Goal: Transaction & Acquisition: Purchase product/service

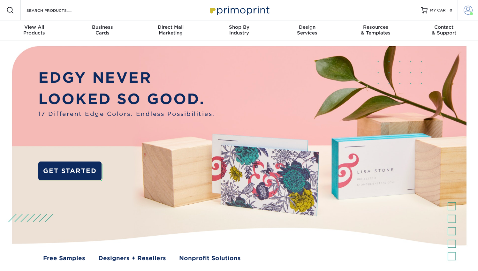
click at [466, 7] on span at bounding box center [467, 10] width 9 height 9
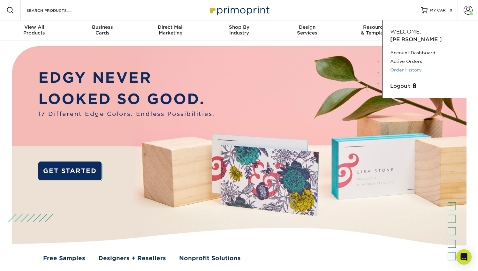
click at [402, 66] on link "Order History" at bounding box center [430, 70] width 80 height 9
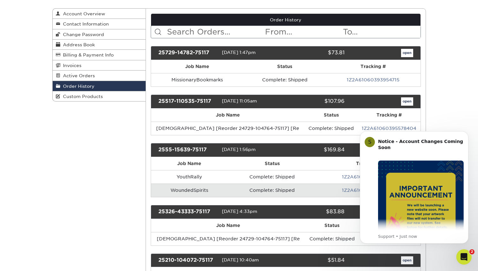
click at [407, 103] on link "open" at bounding box center [407, 101] width 12 height 8
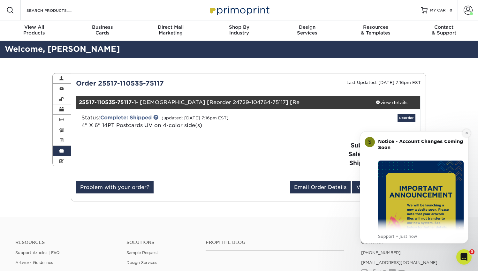
click at [468, 132] on icon "Dismiss notification" at bounding box center [467, 133] width 4 height 4
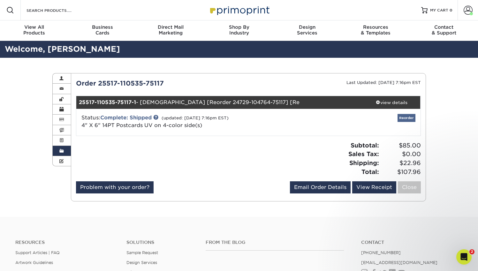
click at [403, 117] on link "Reorder" at bounding box center [406, 118] width 18 height 8
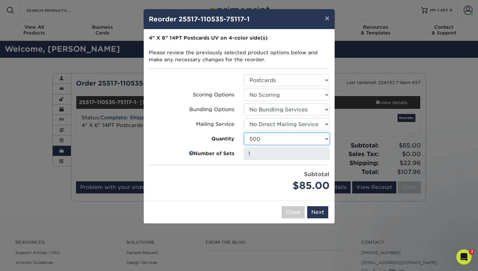
select select "52e3d710-0e8f-4d4d-8560-7d4d8655be69"
click at [321, 210] on button "Next" at bounding box center [317, 212] width 21 height 12
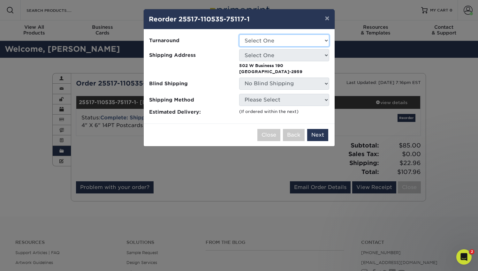
select select "defcb1c2-f1a2-4d29-b2cd-8fa65125bf37"
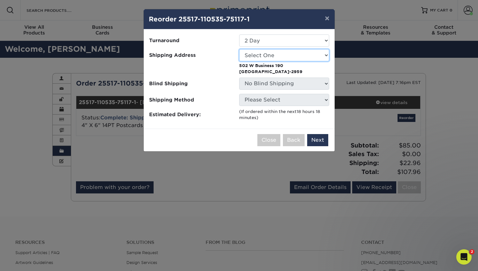
select select "217707"
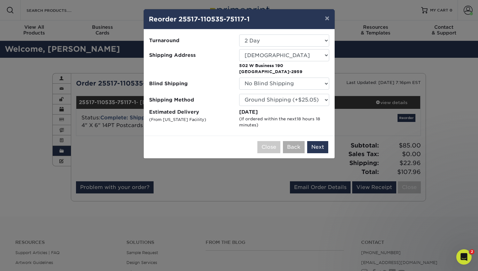
click at [289, 144] on button "Back" at bounding box center [294, 147] width 22 height 12
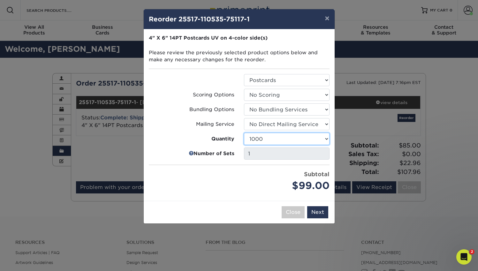
select select "f593fda3-2d5c-4b9e-9c2c-6197b899ae74"
click at [324, 213] on button "Next" at bounding box center [317, 212] width 21 height 12
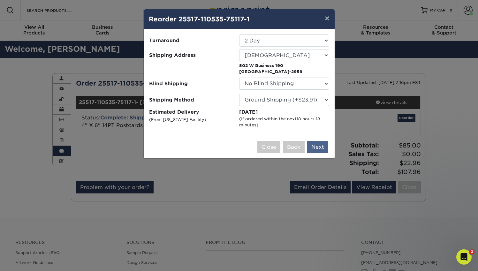
click at [318, 144] on button "Next" at bounding box center [317, 147] width 21 height 12
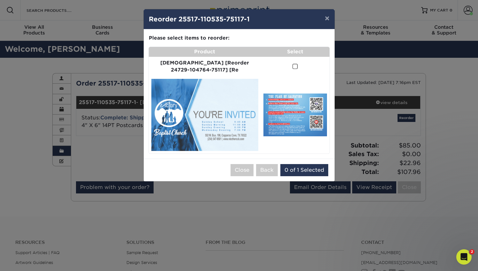
click at [292, 65] on span at bounding box center [294, 67] width 5 height 6
click at [0, 0] on input "checkbox" at bounding box center [0, 0] width 0 height 0
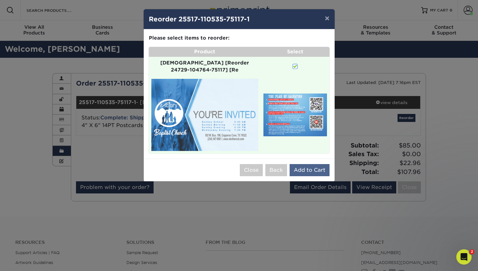
click at [310, 164] on button "Add to Cart" at bounding box center [310, 170] width 40 height 12
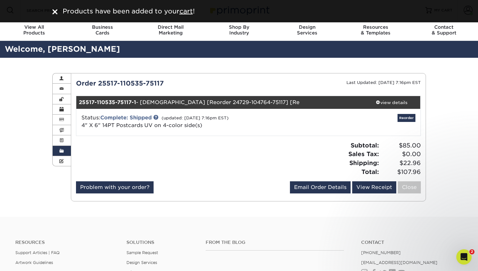
click at [56, 11] on img at bounding box center [54, 11] width 5 height 5
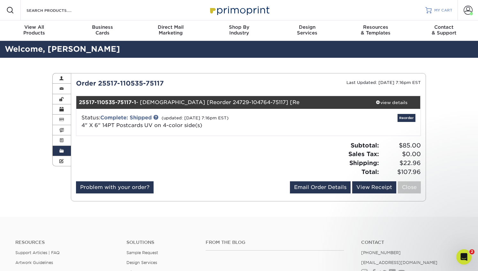
click at [434, 9] on link "MY CART" at bounding box center [438, 10] width 27 height 20
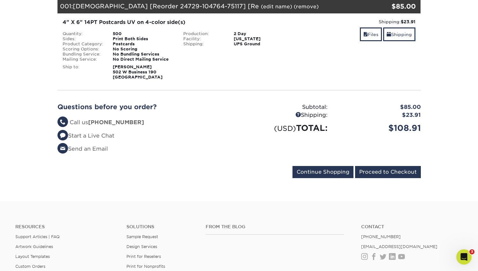
scroll to position [103, 0]
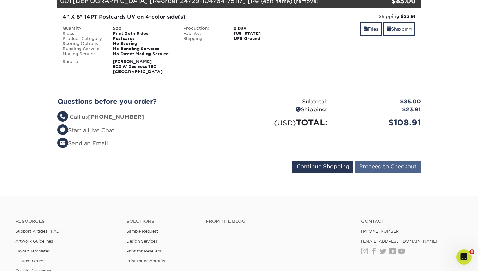
click at [379, 168] on input "Proceed to Checkout" at bounding box center [388, 167] width 66 height 12
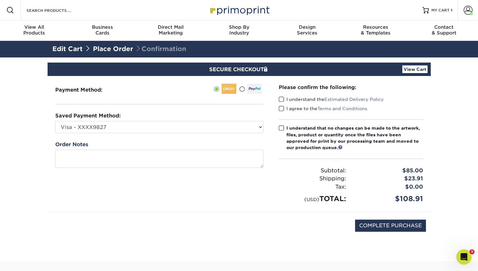
click at [281, 98] on span at bounding box center [281, 99] width 5 height 6
click at [0, 0] on input "I understand the Estimated Delivery Policy" at bounding box center [0, 0] width 0 height 0
click at [280, 111] on span at bounding box center [281, 109] width 5 height 6
click at [0, 0] on input "I agree to the Terms and Conditions" at bounding box center [0, 0] width 0 height 0
drag, startPoint x: 280, startPoint y: 127, endPoint x: 276, endPoint y: 127, distance: 3.5
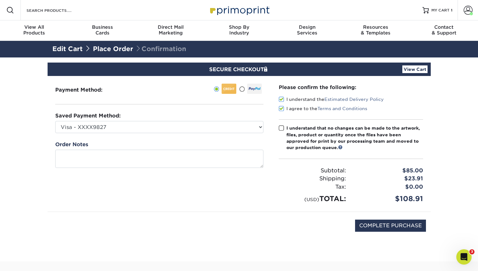
click at [280, 127] on span at bounding box center [281, 128] width 5 height 6
click at [0, 0] on input "I understand that no changes can be made to the artwork, files, product or quan…" at bounding box center [0, 0] width 0 height 0
click at [391, 224] on input "COMPLETE PURCHASE" at bounding box center [390, 226] width 71 height 12
type input "PROCESSING, PLEASE WAIT..."
